Goal: Use online tool/utility

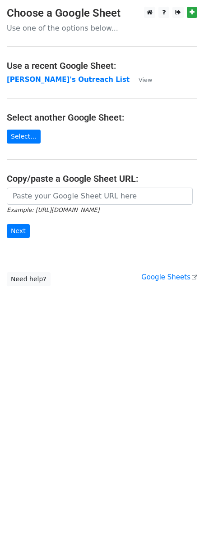
click at [48, 73] on main "Choose a Google Sheet Use one of the options below... Use a recent Google Sheet…" at bounding box center [102, 147] width 204 height 280
click at [47, 76] on strong "[PERSON_NAME]'s Outreach List" at bounding box center [68, 80] width 122 height 8
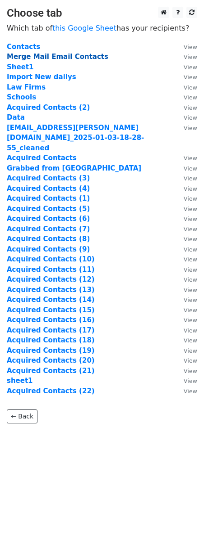
click at [53, 59] on strong "Merge Mail Email Contacts" at bounding box center [57, 57] width 101 height 8
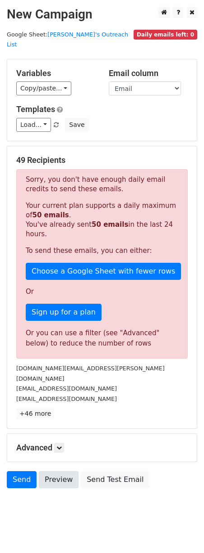
click at [67, 227] on p "Your current plan supports a daily maximum of 50 emails . You've already sent 5…" at bounding box center [102, 220] width 152 height 38
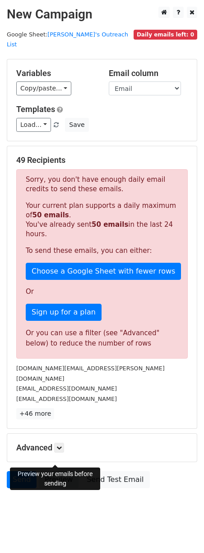
click at [64, 471] on link "Preview" at bounding box center [59, 479] width 40 height 17
